Goal: Transaction & Acquisition: Purchase product/service

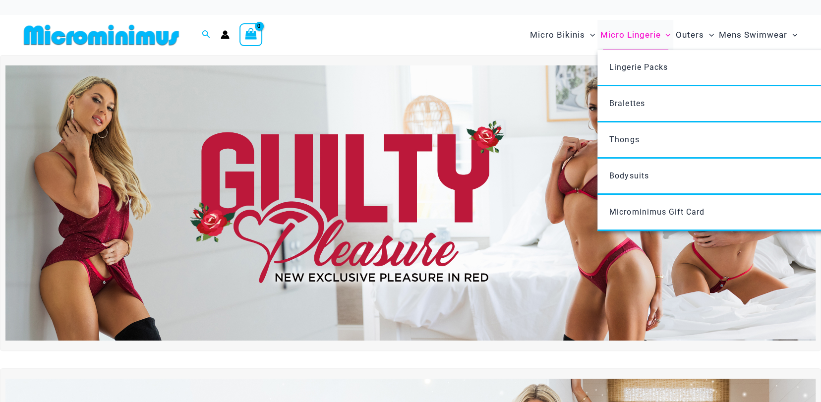
click at [633, 35] on span "Micro Lingerie" at bounding box center [630, 34] width 60 height 25
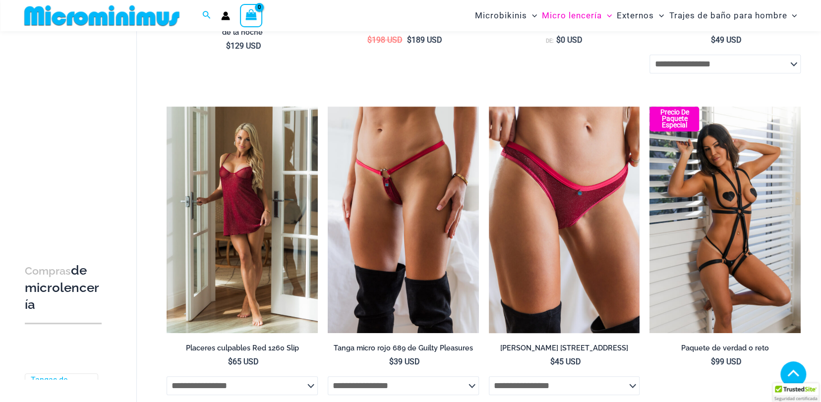
scroll to position [382, 0]
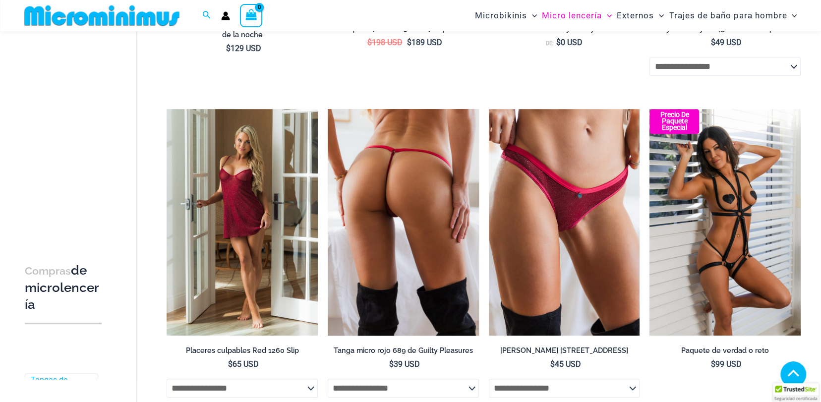
click at [416, 193] on img at bounding box center [403, 222] width 151 height 226
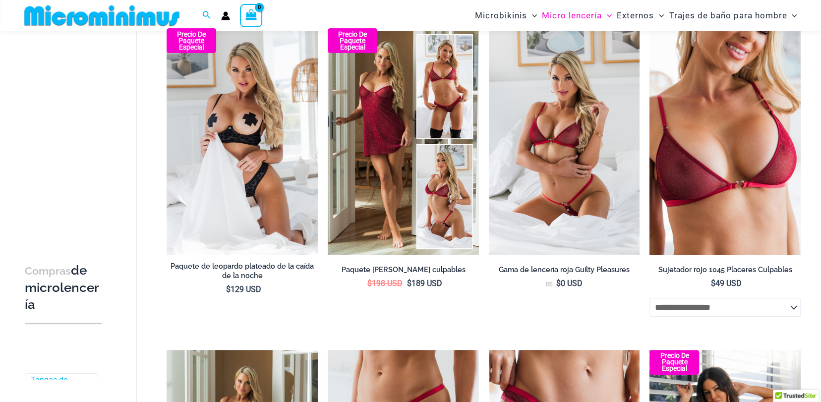
scroll to position [141, 0]
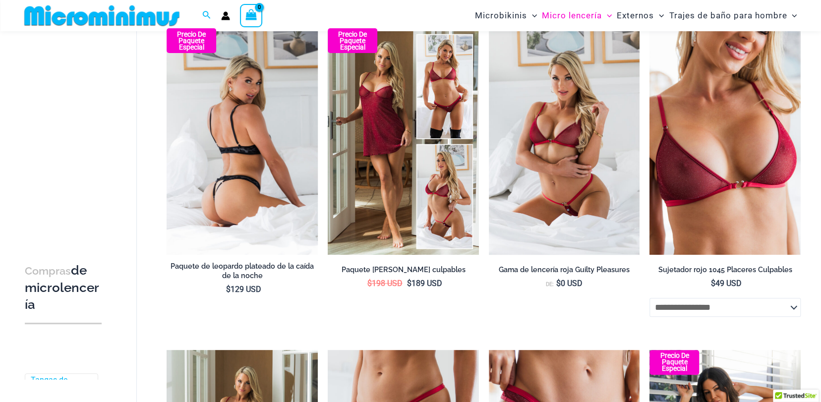
click at [256, 115] on img at bounding box center [242, 141] width 151 height 226
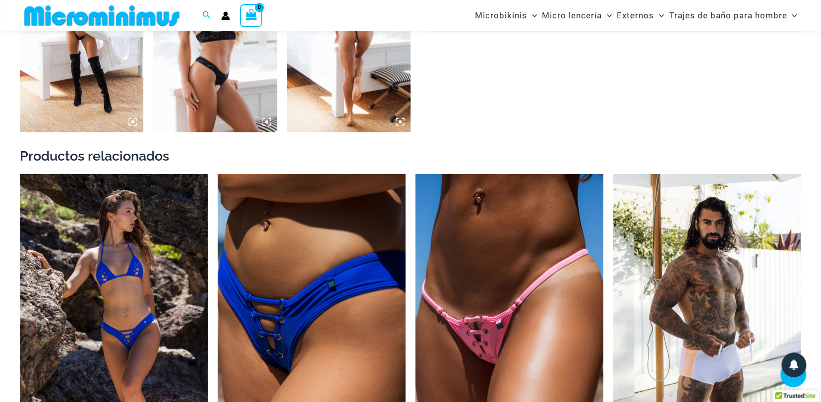
scroll to position [1522, 0]
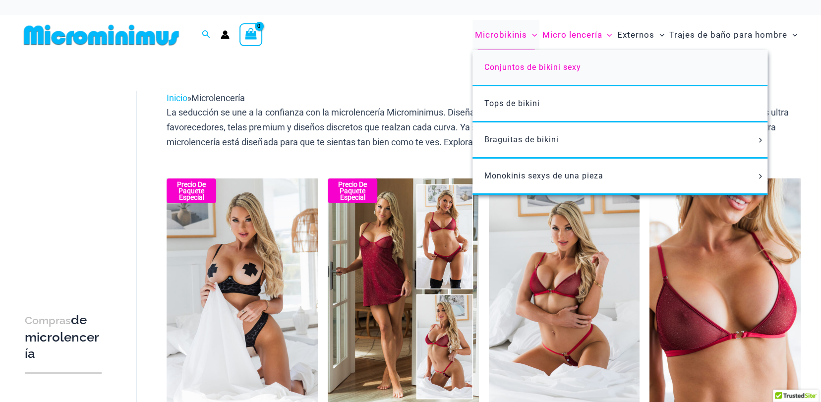
drag, startPoint x: 0, startPoint y: 0, endPoint x: 558, endPoint y: 67, distance: 562.0
click at [558, 67] on font "Conjuntos de bikini sexy" at bounding box center [532, 66] width 97 height 9
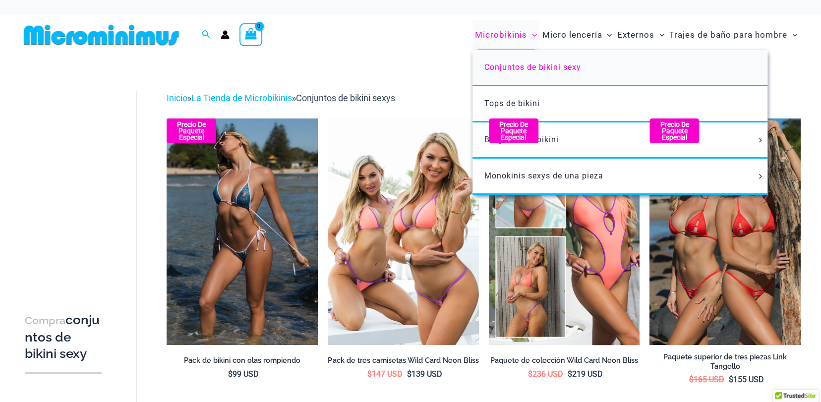
click at [496, 69] on font "Conjuntos de bikini sexy" at bounding box center [532, 66] width 97 height 9
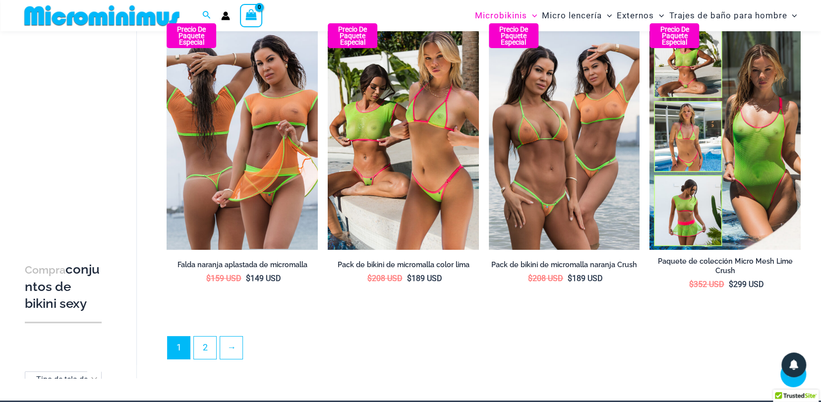
scroll to position [2271, 0]
